Goal: Transaction & Acquisition: Book appointment/travel/reservation

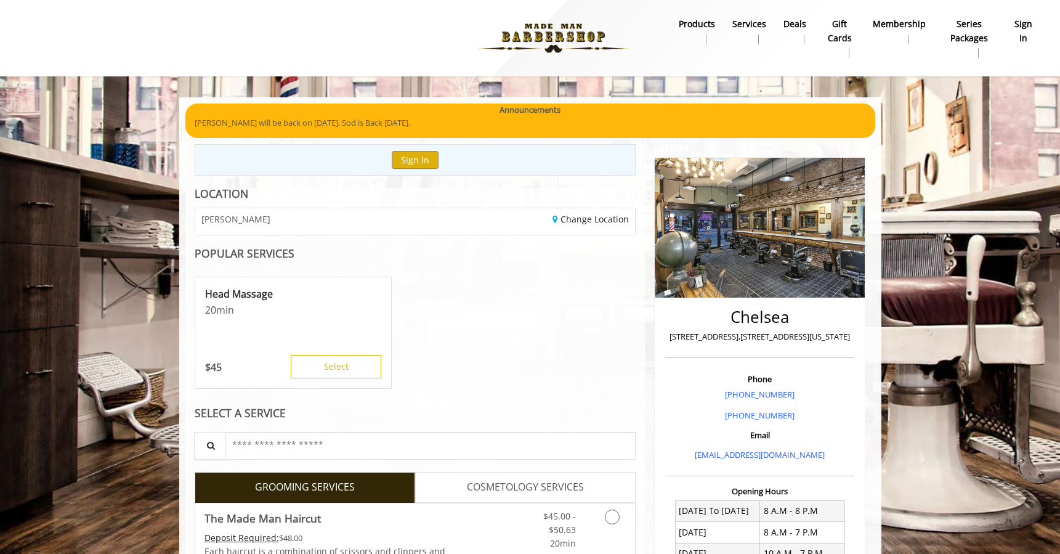
click at [1011, 24] on link "sign in" at bounding box center [1023, 31] width 38 height 32
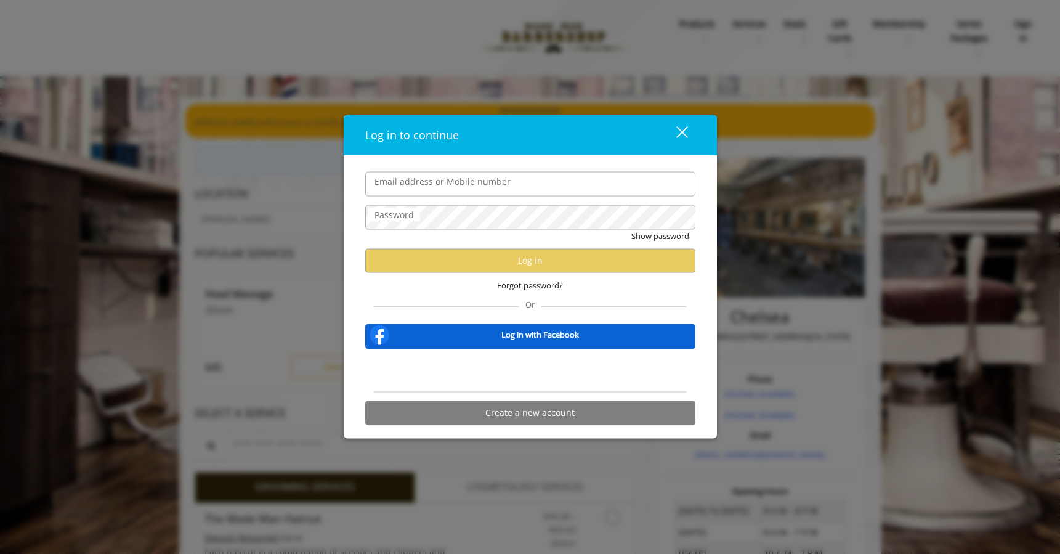
click at [549, 370] on div "Sign in with Google. Opens in new tab" at bounding box center [530, 370] width 113 height 27
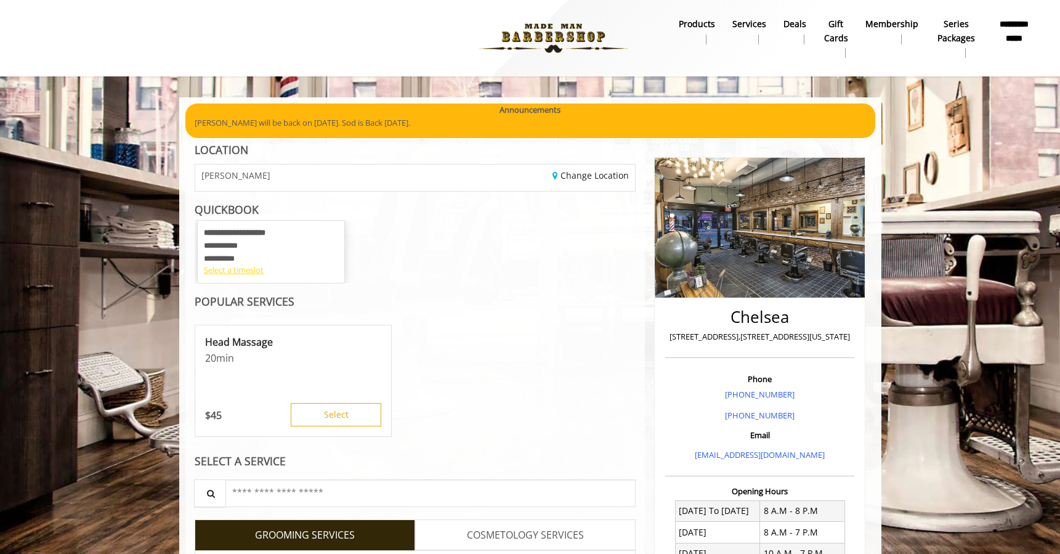
click at [251, 269] on div "Select a timeslot" at bounding box center [271, 270] width 134 height 13
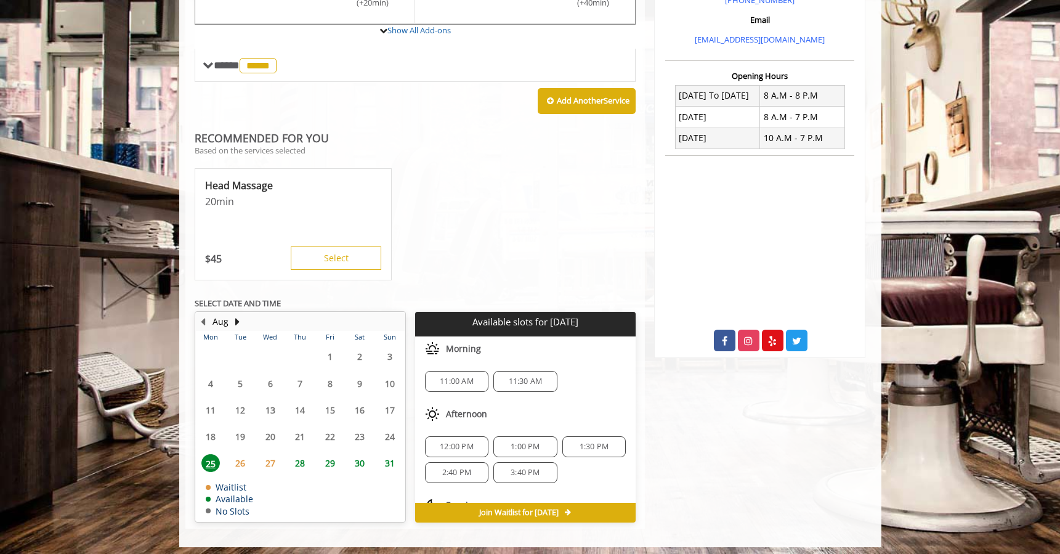
scroll to position [414, 0]
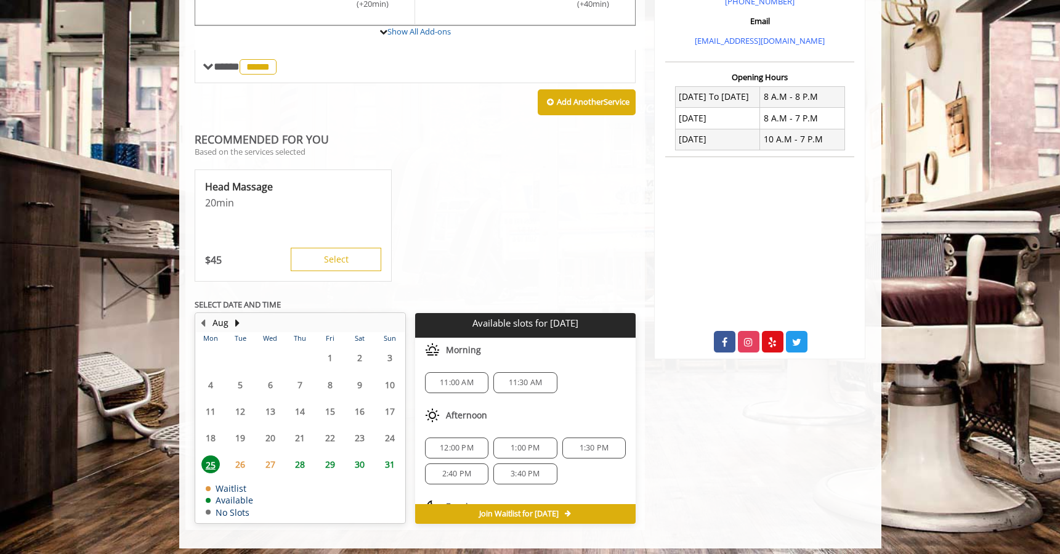
click at [297, 456] on span "28" at bounding box center [300, 464] width 18 height 18
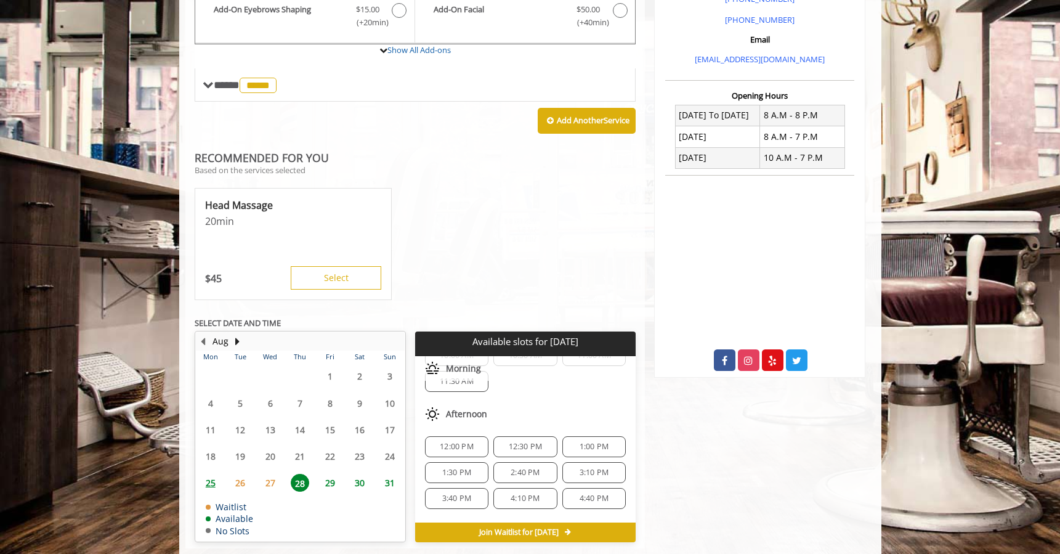
scroll to position [23, 0]
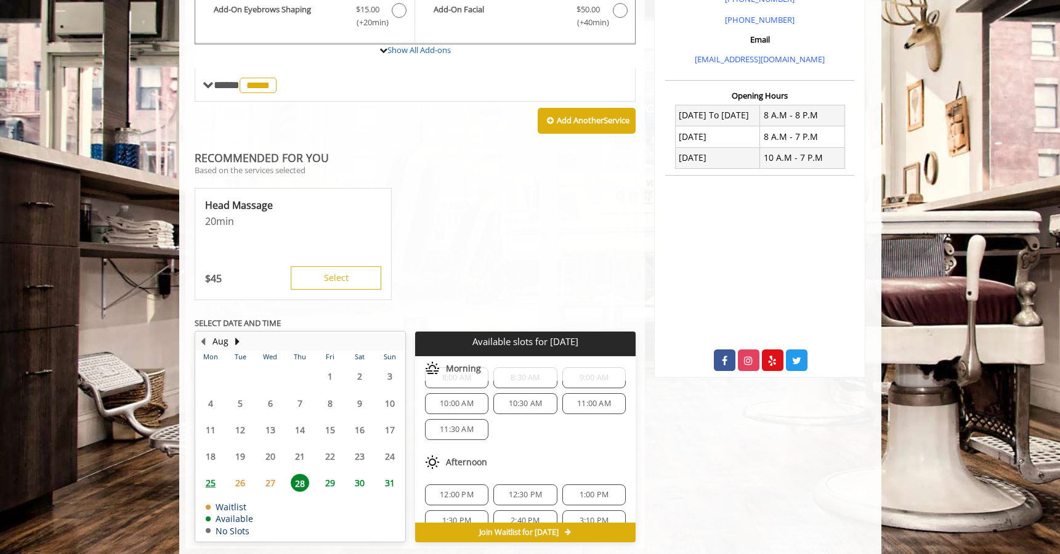
click at [582, 399] on span "11:00 AM" at bounding box center [594, 404] width 34 height 10
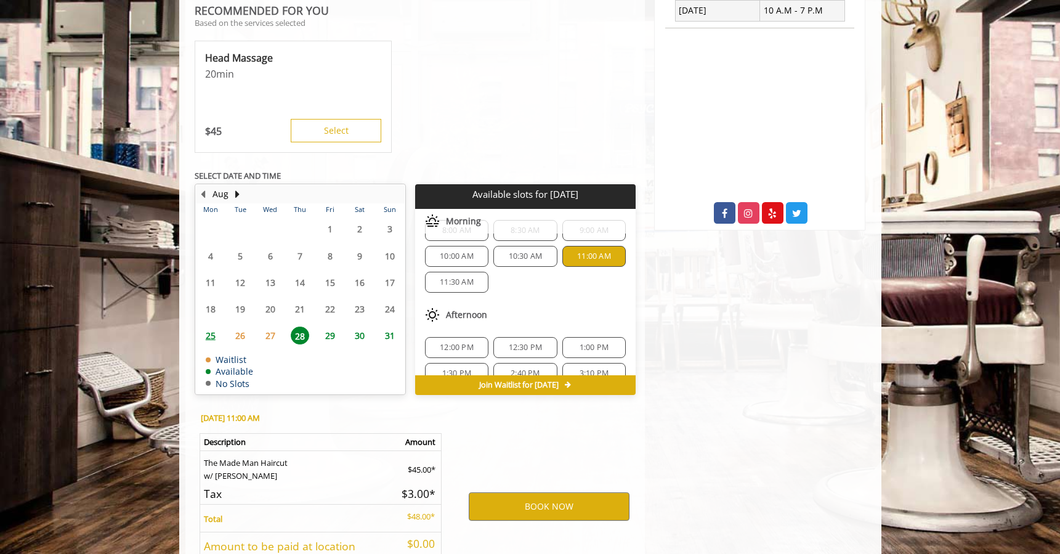
scroll to position [633, 0]
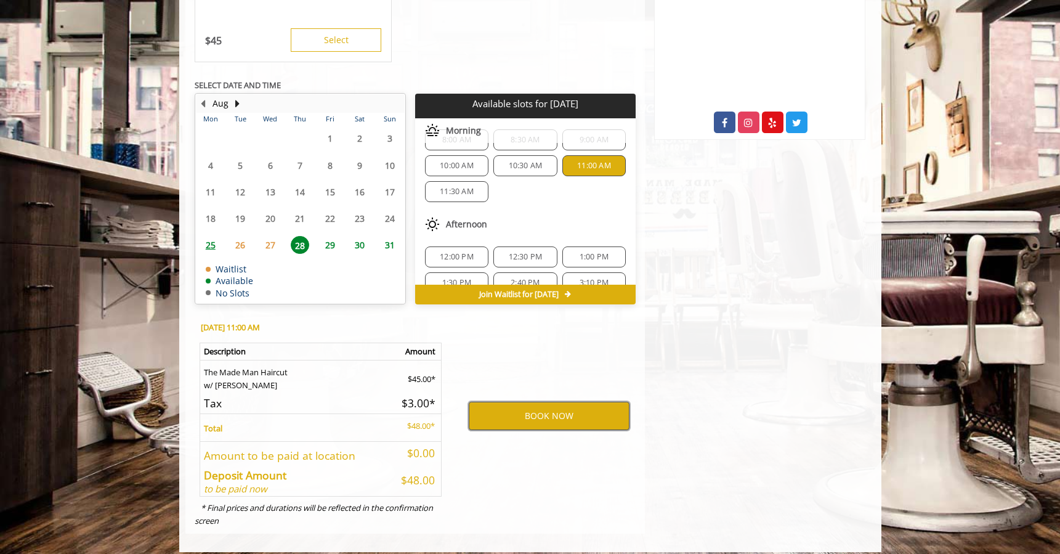
click at [551, 410] on button "BOOK NOW" at bounding box center [549, 416] width 161 height 28
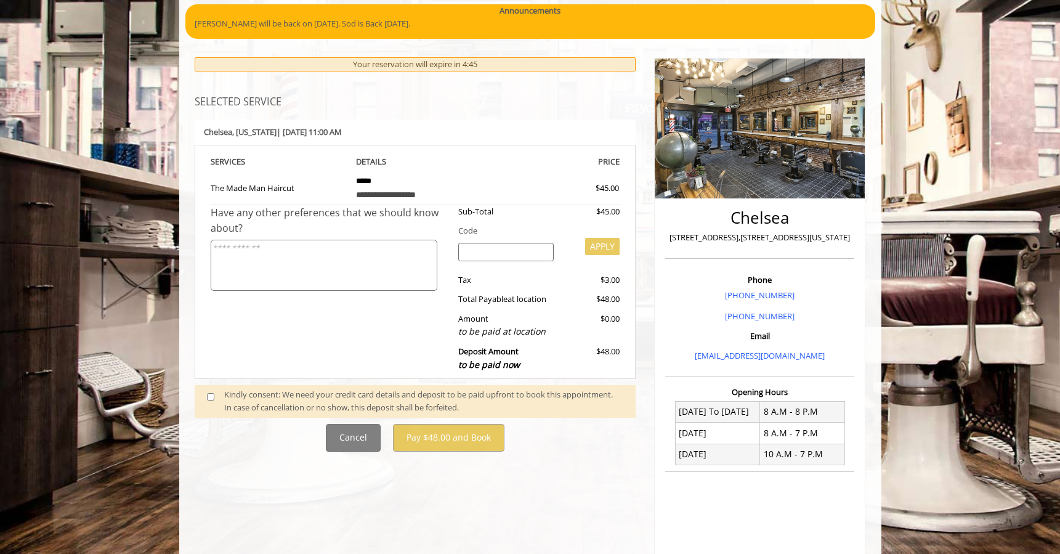
scroll to position [214, 0]
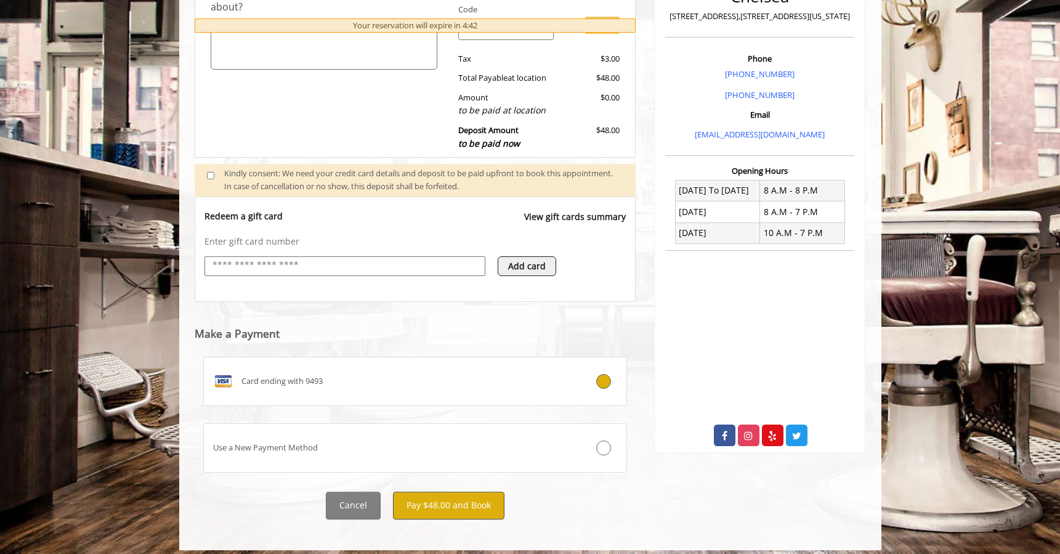
click at [458, 497] on button "Pay $48.00 and Book" at bounding box center [448, 506] width 111 height 28
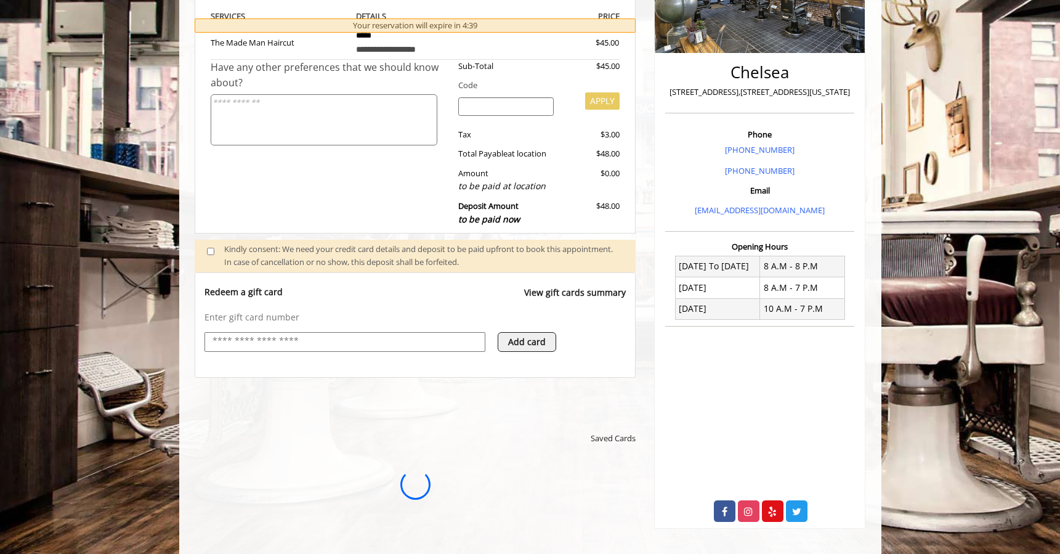
scroll to position [0, 0]
